Goal: Register for event/course

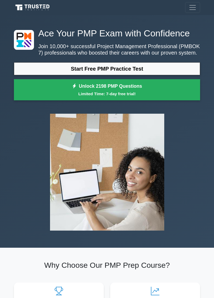
click at [144, 88] on link "Unlock 2198 PMP Questions Limited Time: 7-day free trial!" at bounding box center [107, 89] width 186 height 21
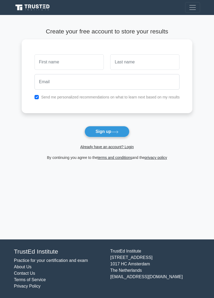
click at [79, 63] on input "text" at bounding box center [68, 62] width 69 height 16
type input "KDUS"
click at [130, 59] on input "text" at bounding box center [144, 62] width 69 height 16
type input "BRHANE"
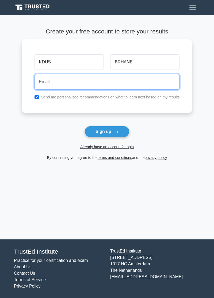
click at [110, 81] on input "email" at bounding box center [106, 82] width 145 height 16
click at [84, 126] on button "Sign up" at bounding box center [106, 131] width 45 height 11
type input "N"
click at [96, 83] on input "email" at bounding box center [106, 82] width 145 height 16
click at [84, 126] on button "Sign up" at bounding box center [106, 131] width 45 height 11
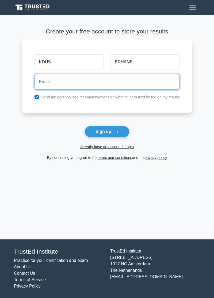
click at [84, 126] on button "Sign up" at bounding box center [106, 131] width 45 height 11
